Goal: Task Accomplishment & Management: Complete application form

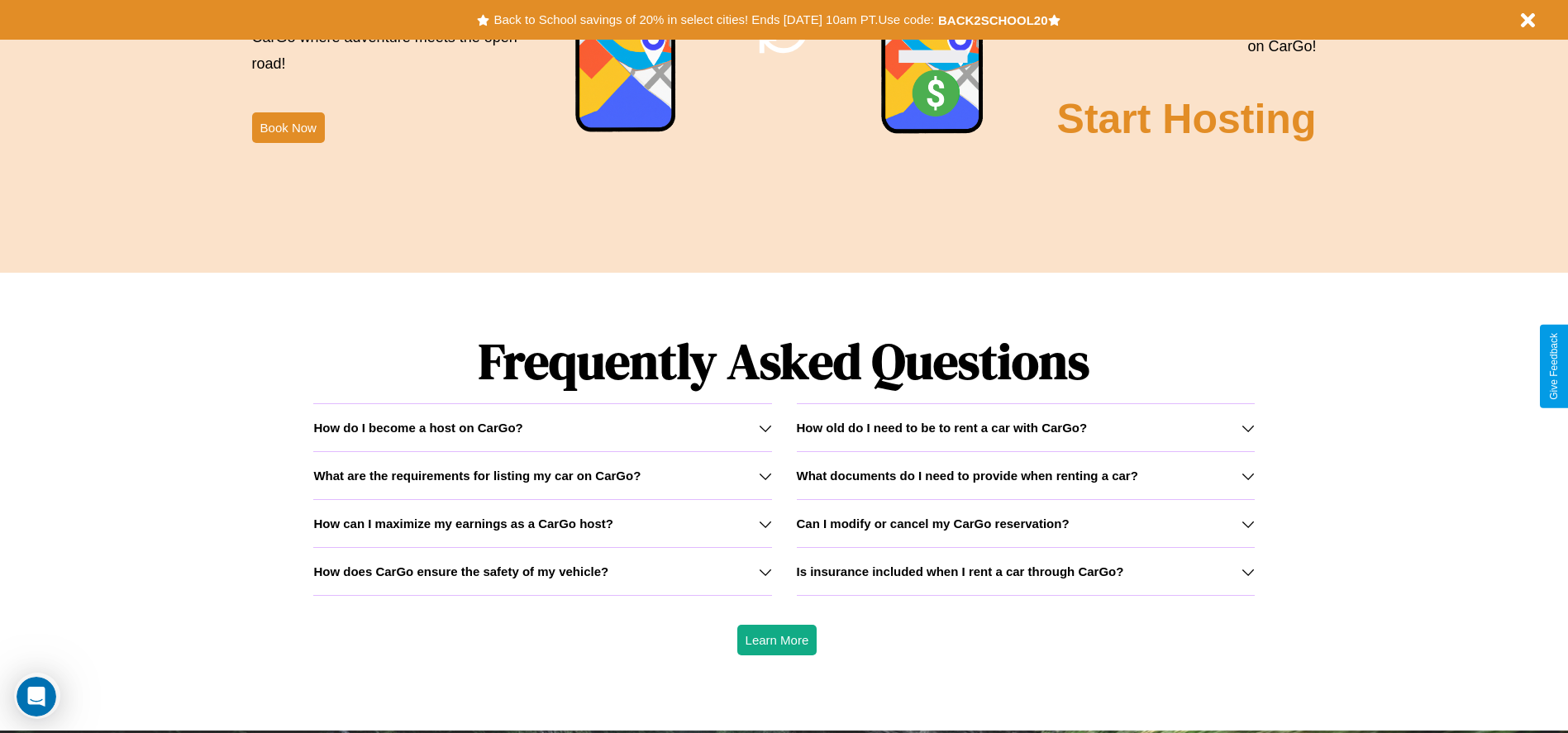
scroll to position [2372, 0]
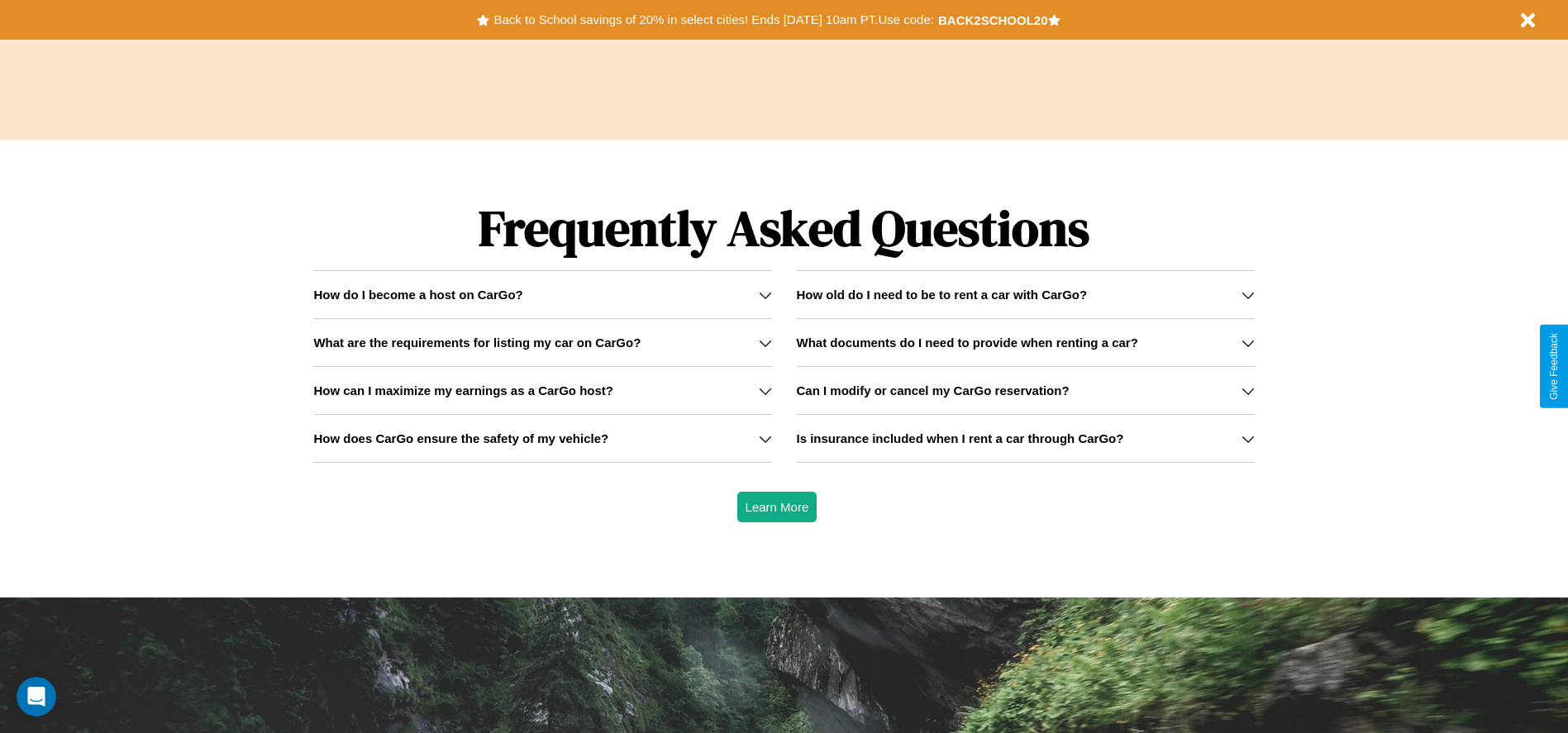
click at [1025, 390] on h3 "Can I modify or cancel my CarGo reservation?" at bounding box center [933, 390] width 273 height 14
click at [764, 342] on icon at bounding box center [765, 343] width 13 height 13
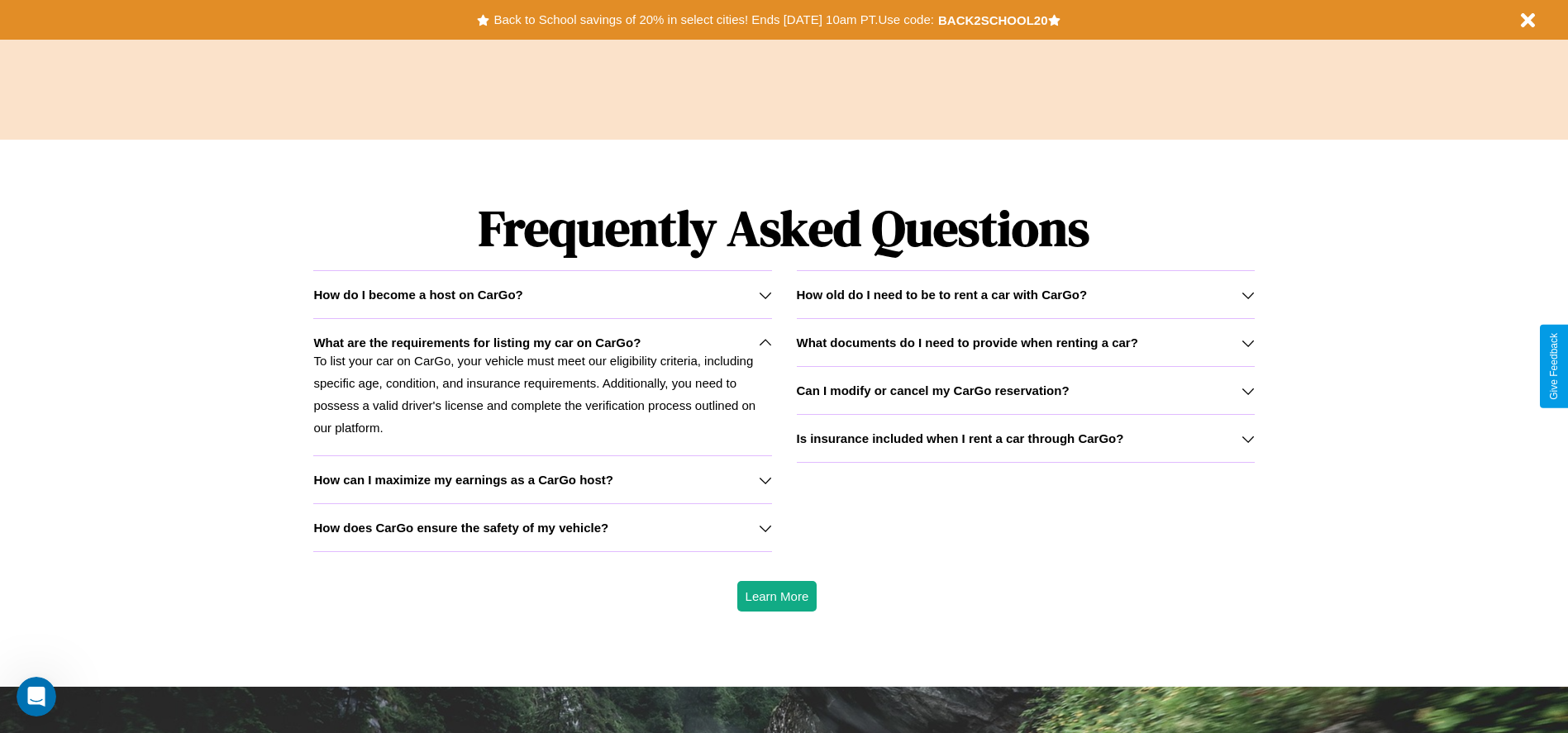
click at [1247, 438] on icon at bounding box center [1248, 439] width 13 height 13
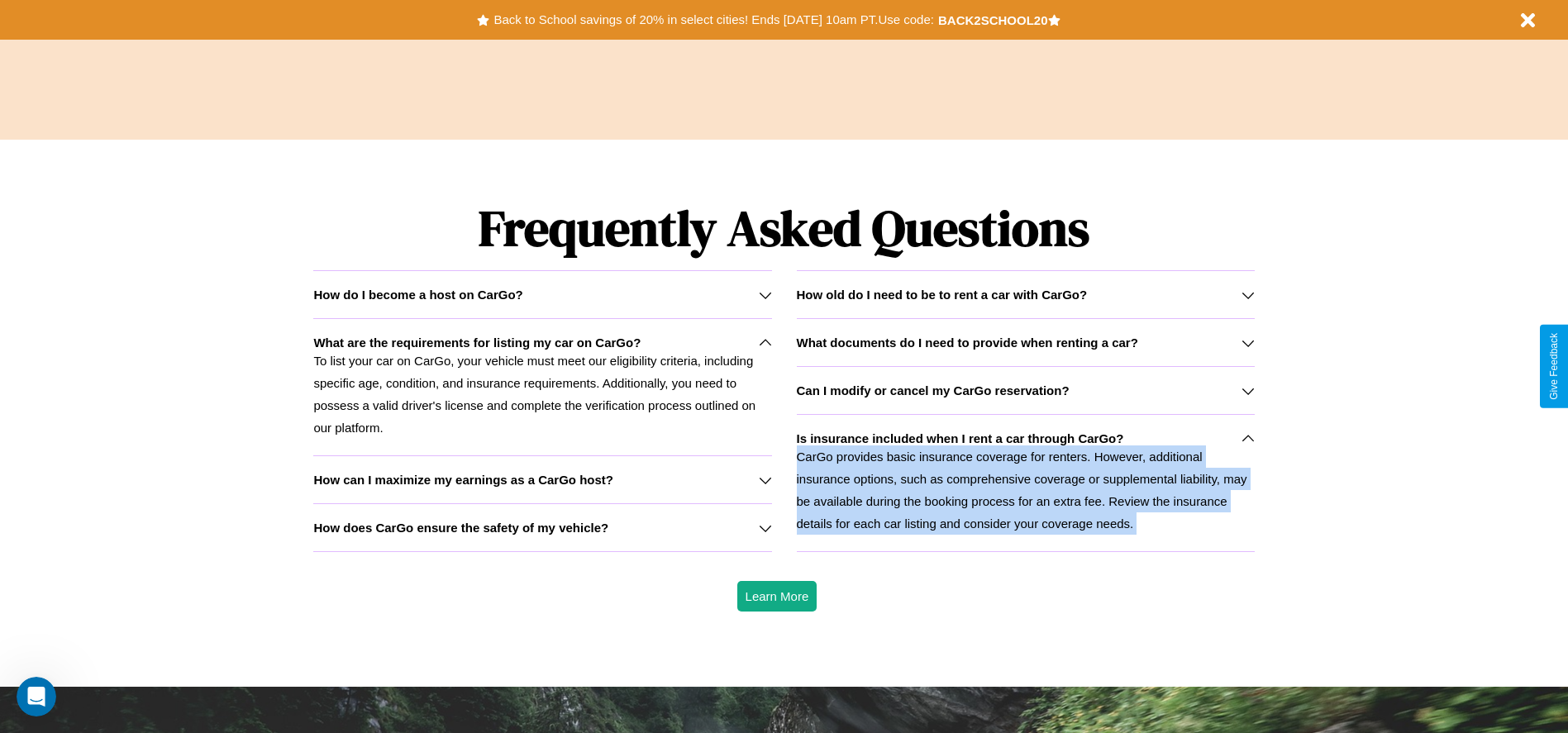
click at [1025, 483] on p "CarGo provides basic insurance coverage for renters. However, additional insura…" at bounding box center [1026, 490] width 458 height 89
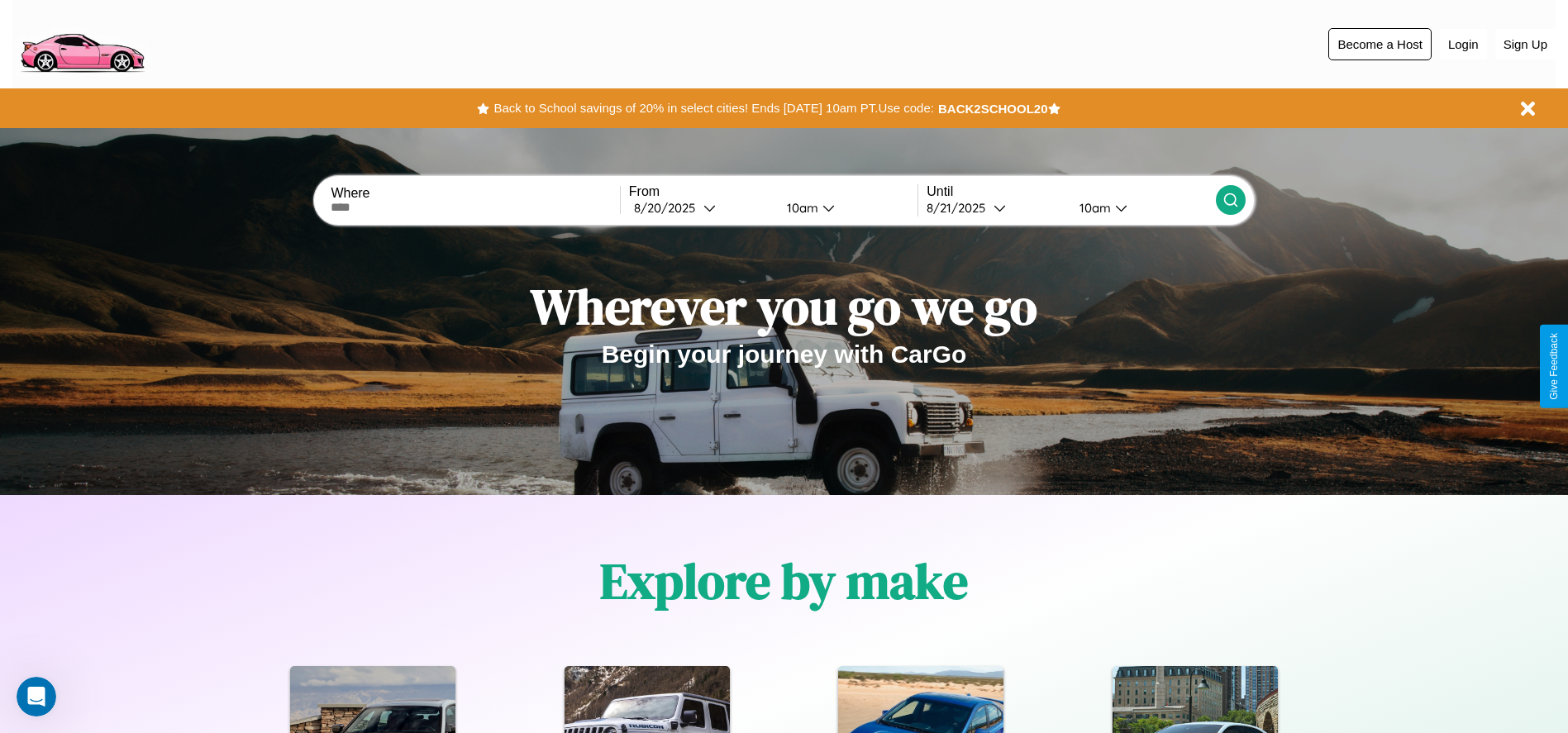
click at [1379, 44] on button "Become a Host" at bounding box center [1380, 44] width 103 height 33
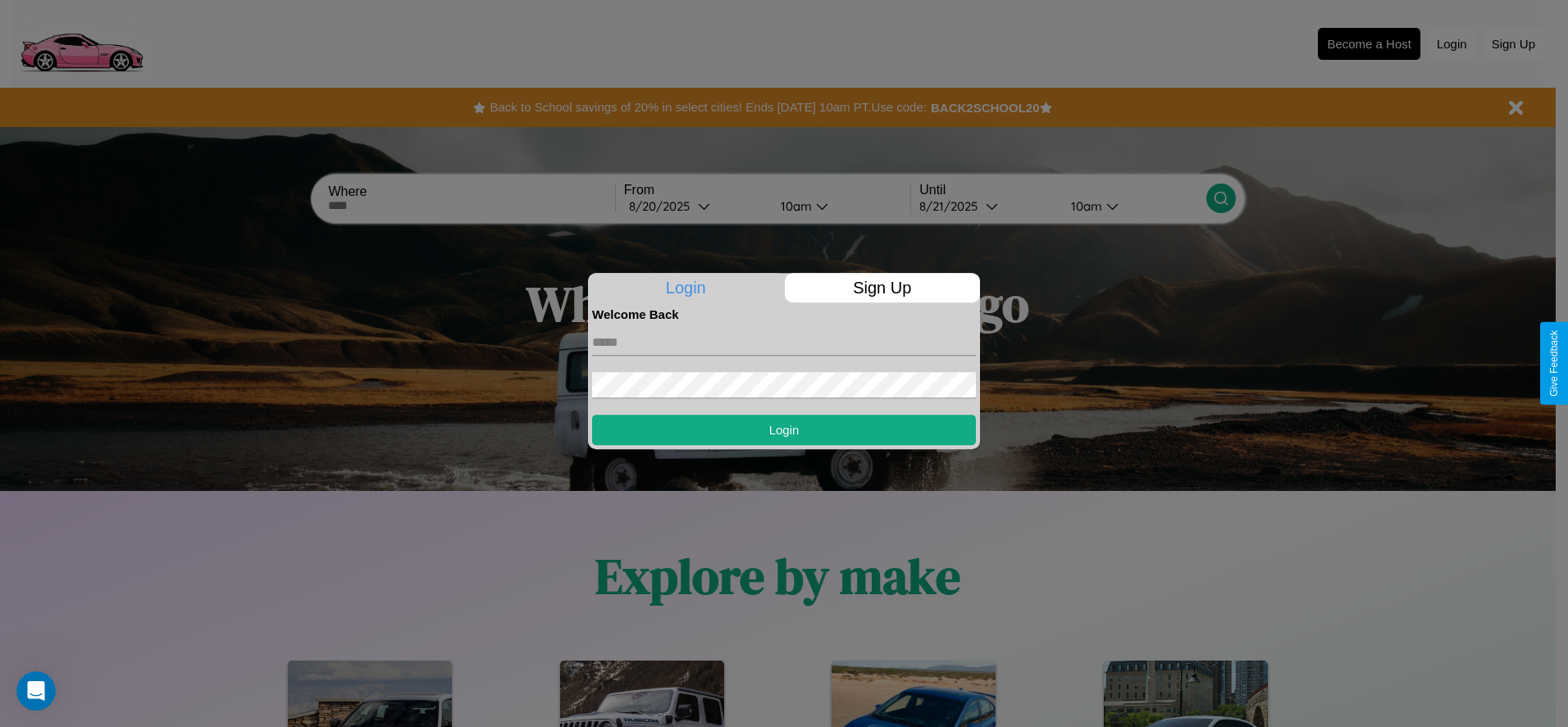
click at [882, 288] on p "Sign Up" at bounding box center [883, 287] width 196 height 29
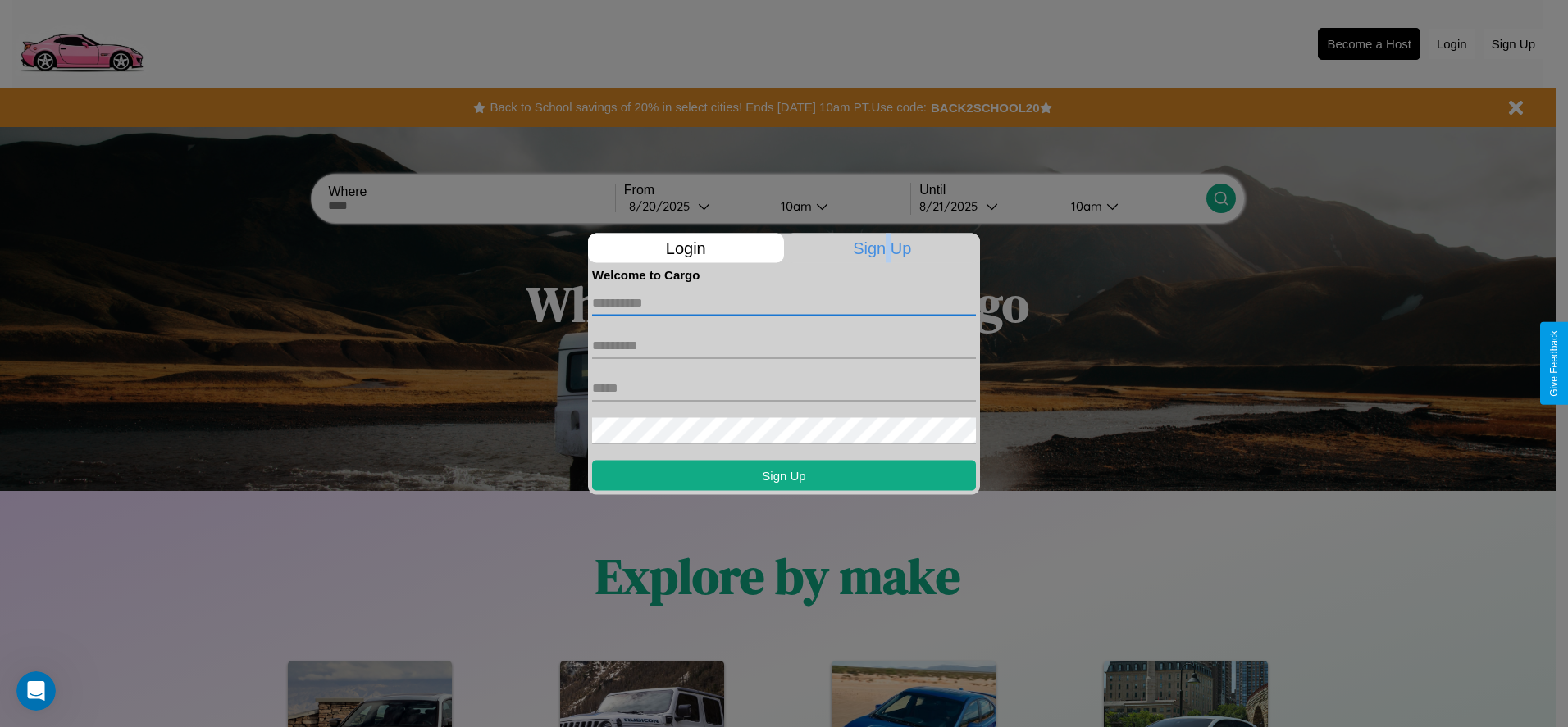
click at [784, 302] on input "text" at bounding box center [784, 303] width 384 height 27
type input "******"
click at [784, 345] on input "text" at bounding box center [784, 345] width 384 height 27
type input "*****"
click at [784, 388] on input "text" at bounding box center [784, 388] width 384 height 27
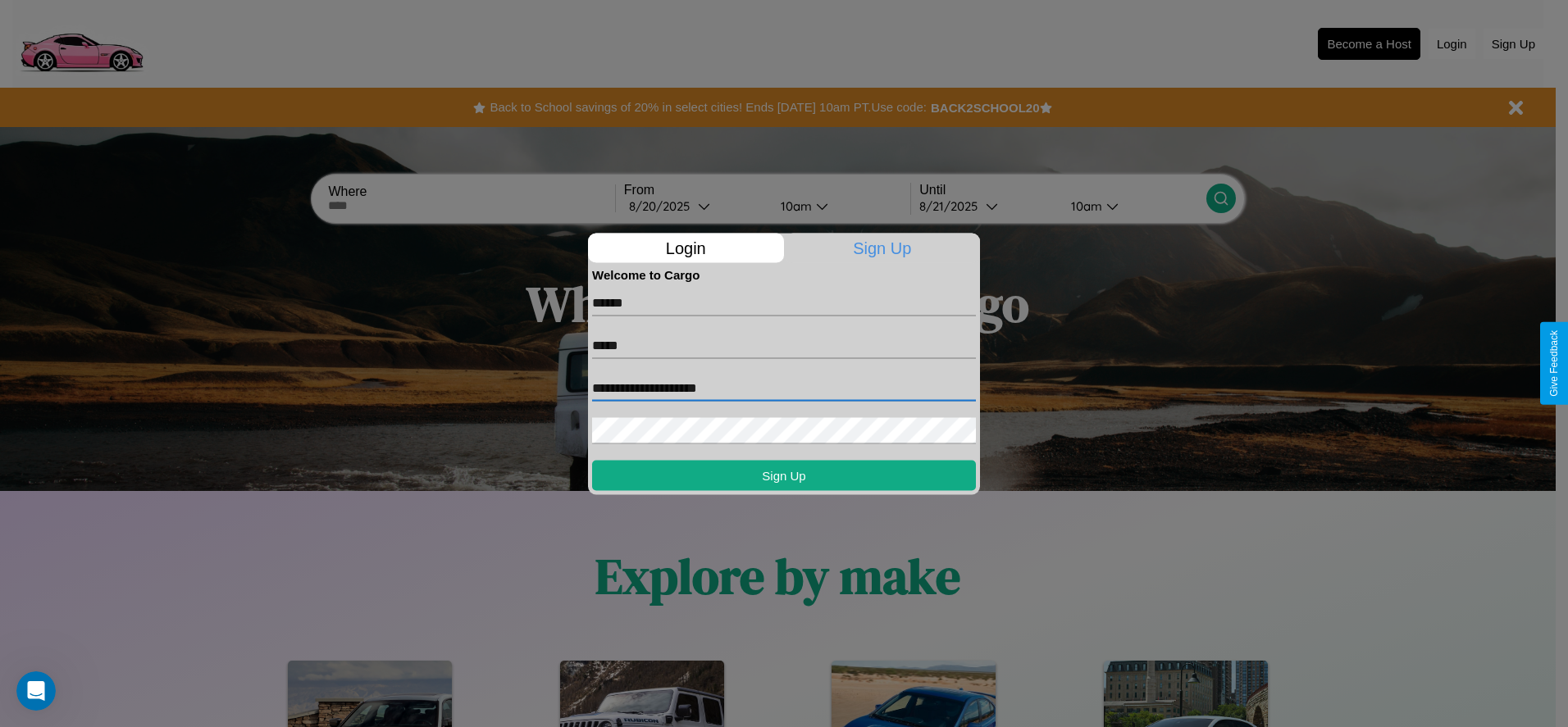
type input "**********"
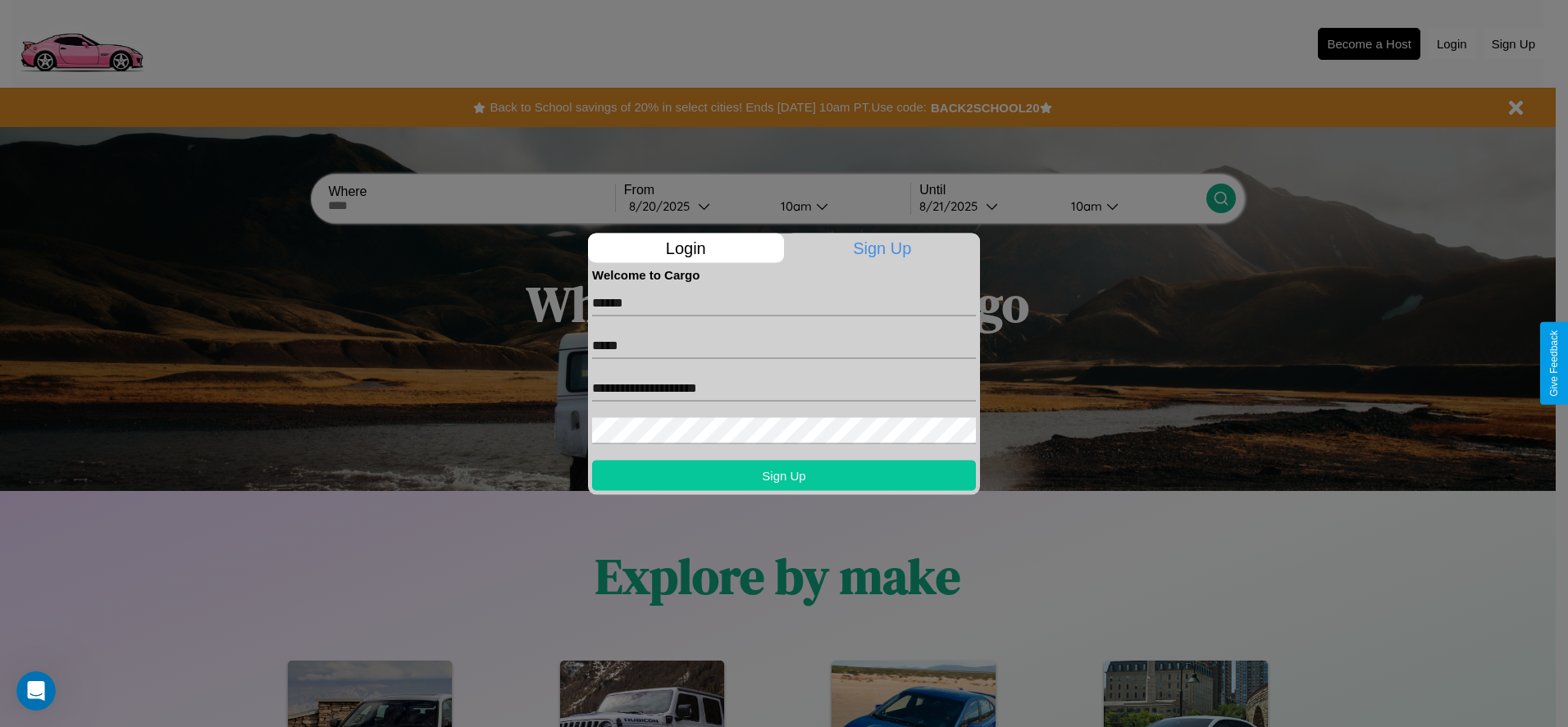
click at [784, 475] on button "Sign Up" at bounding box center [784, 475] width 384 height 30
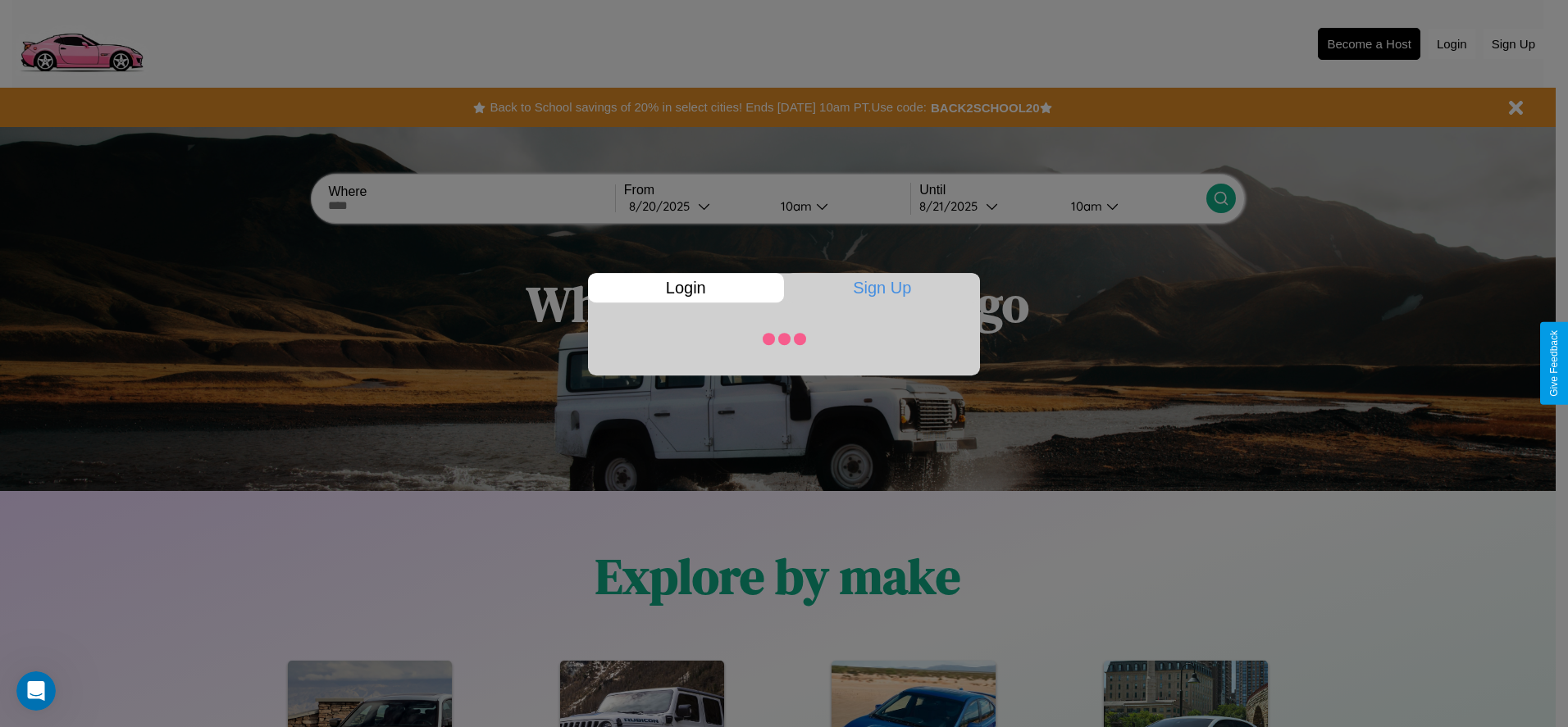
click at [1368, 44] on div at bounding box center [784, 363] width 1568 height 727
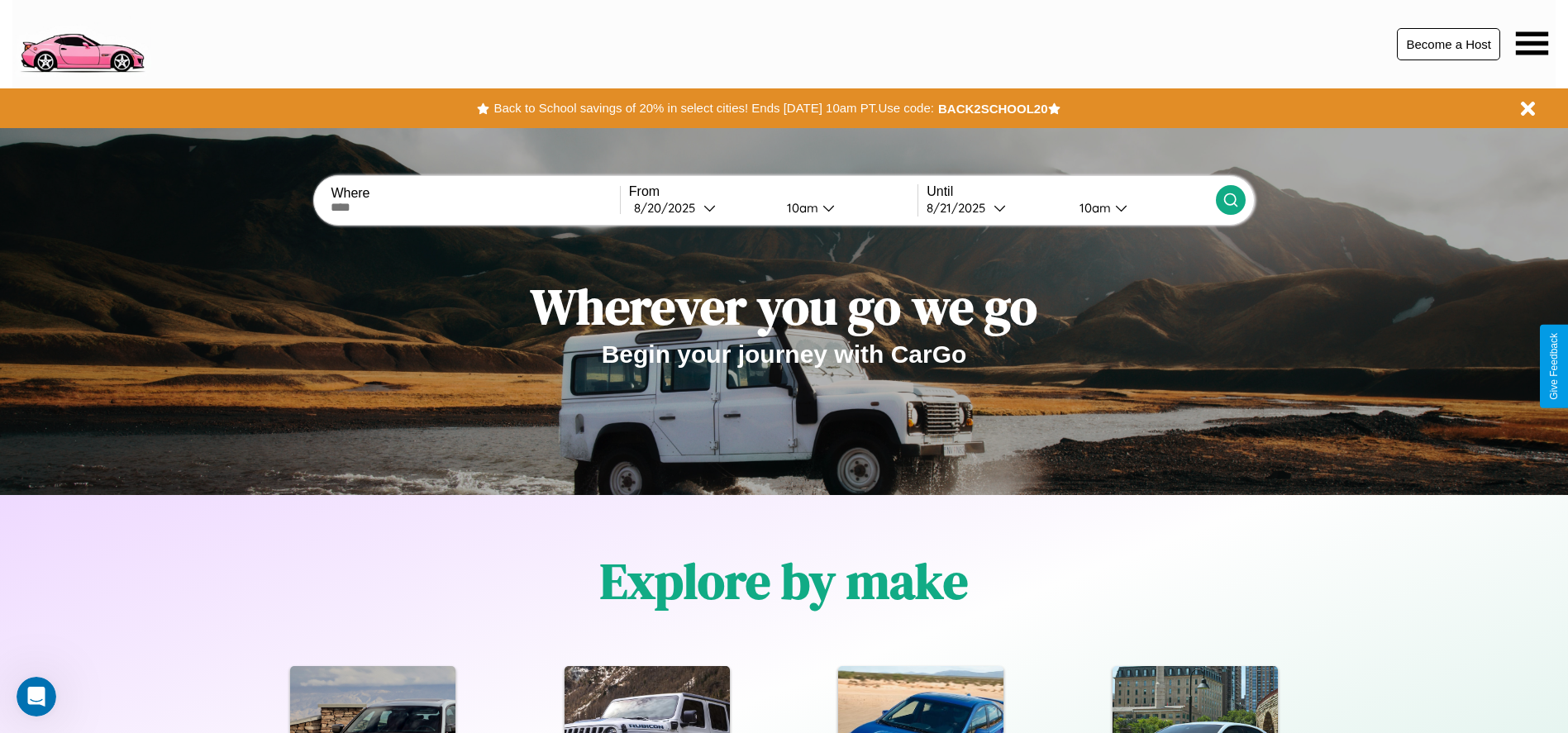
click at [1448, 44] on button "Become a Host" at bounding box center [1448, 44] width 103 height 33
